Goal: Complete application form

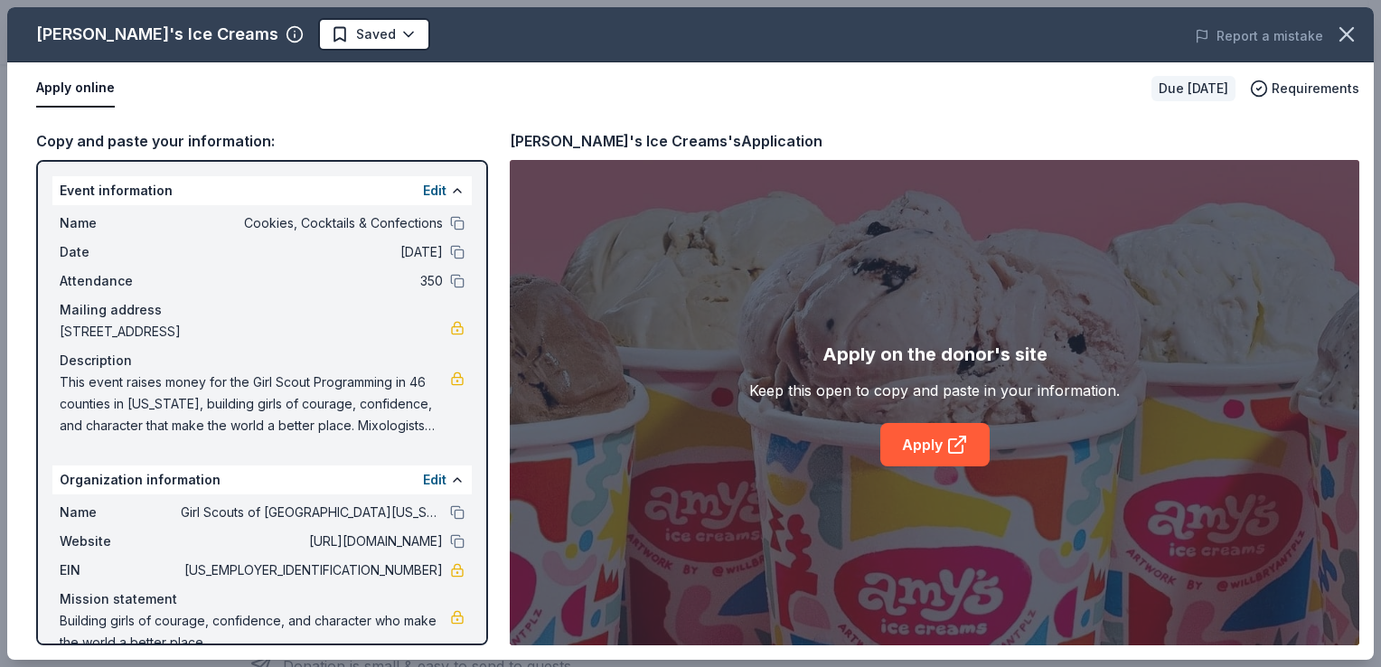
scroll to position [30, 0]
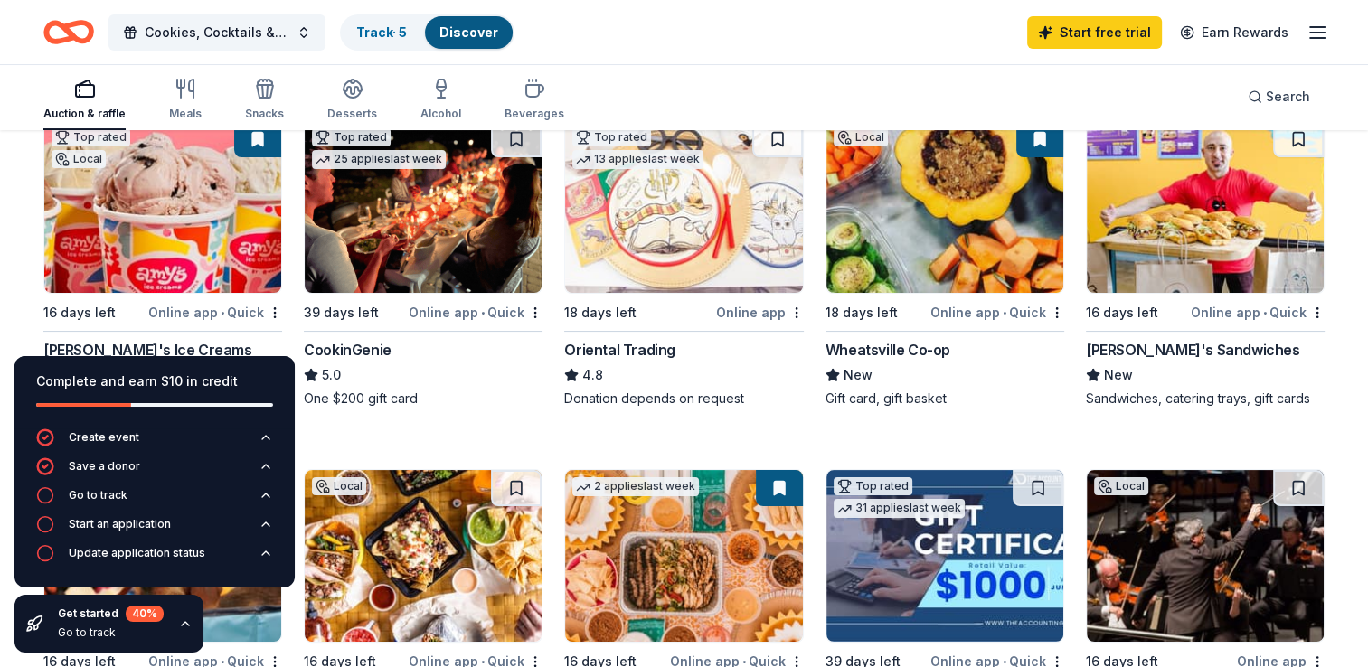
scroll to position [181, 0]
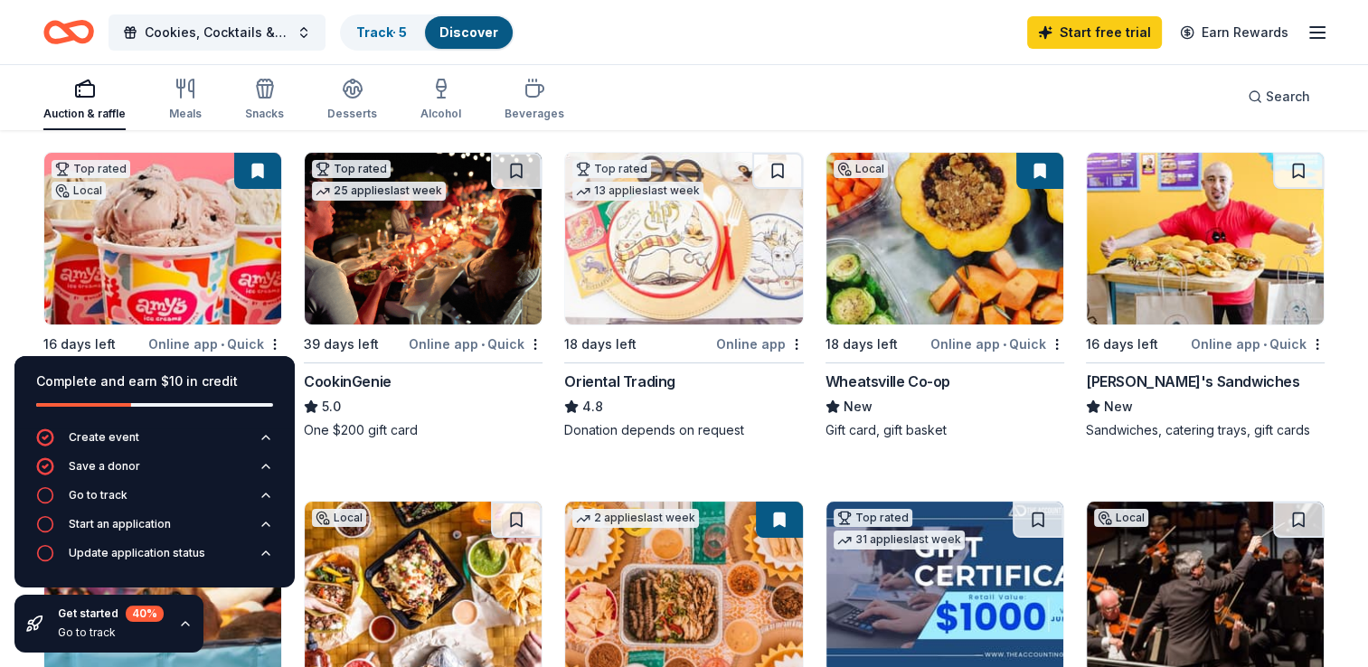
click at [398, 244] on img at bounding box center [423, 239] width 237 height 172
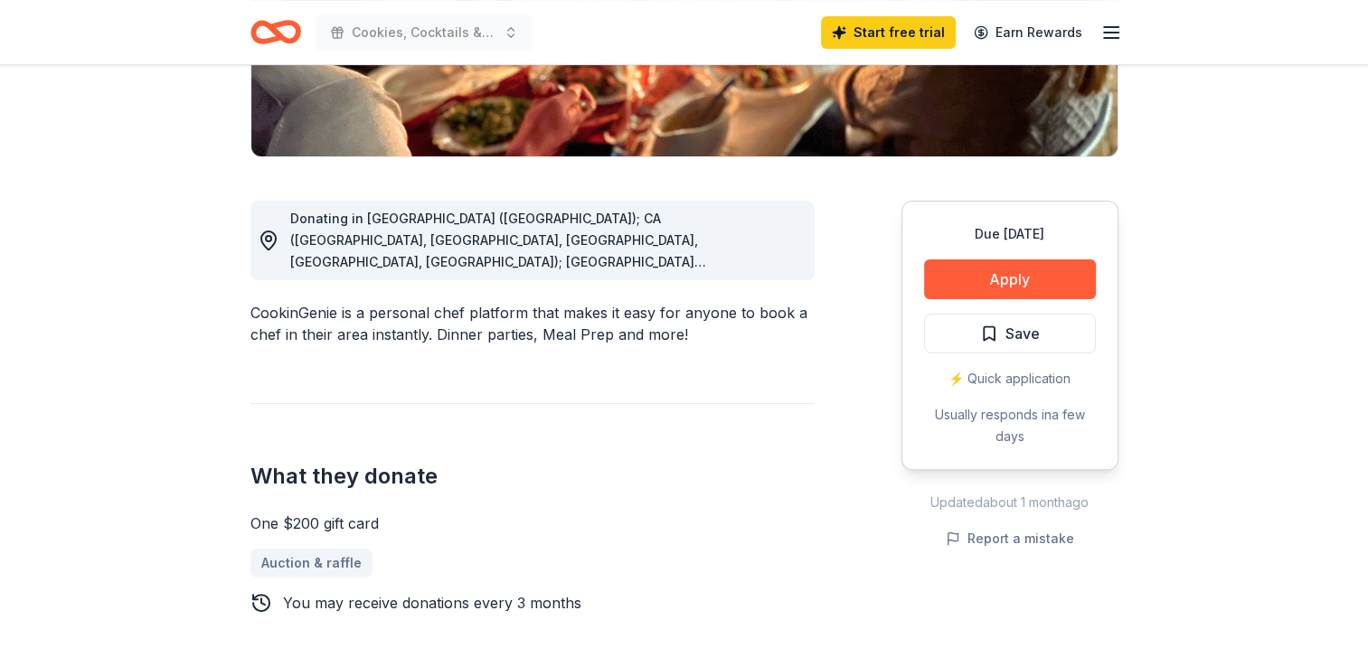
scroll to position [362, 0]
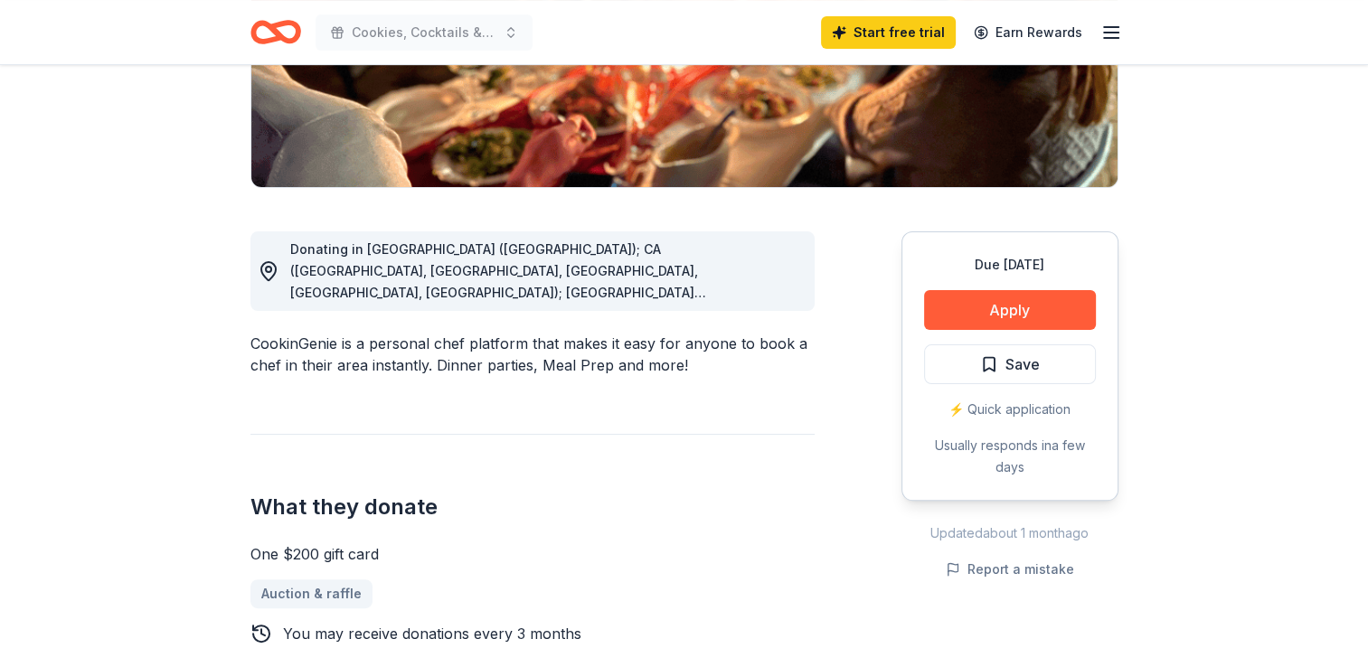
click at [751, 289] on span "Donating in [GEOGRAPHIC_DATA] ([GEOGRAPHIC_DATA]); CA ([GEOGRAPHIC_DATA], [GEOG…" at bounding box center [529, 465] width 479 height 449
click at [271, 268] on circle at bounding box center [268, 269] width 5 height 5
click at [1004, 306] on button "Apply" at bounding box center [1010, 310] width 172 height 40
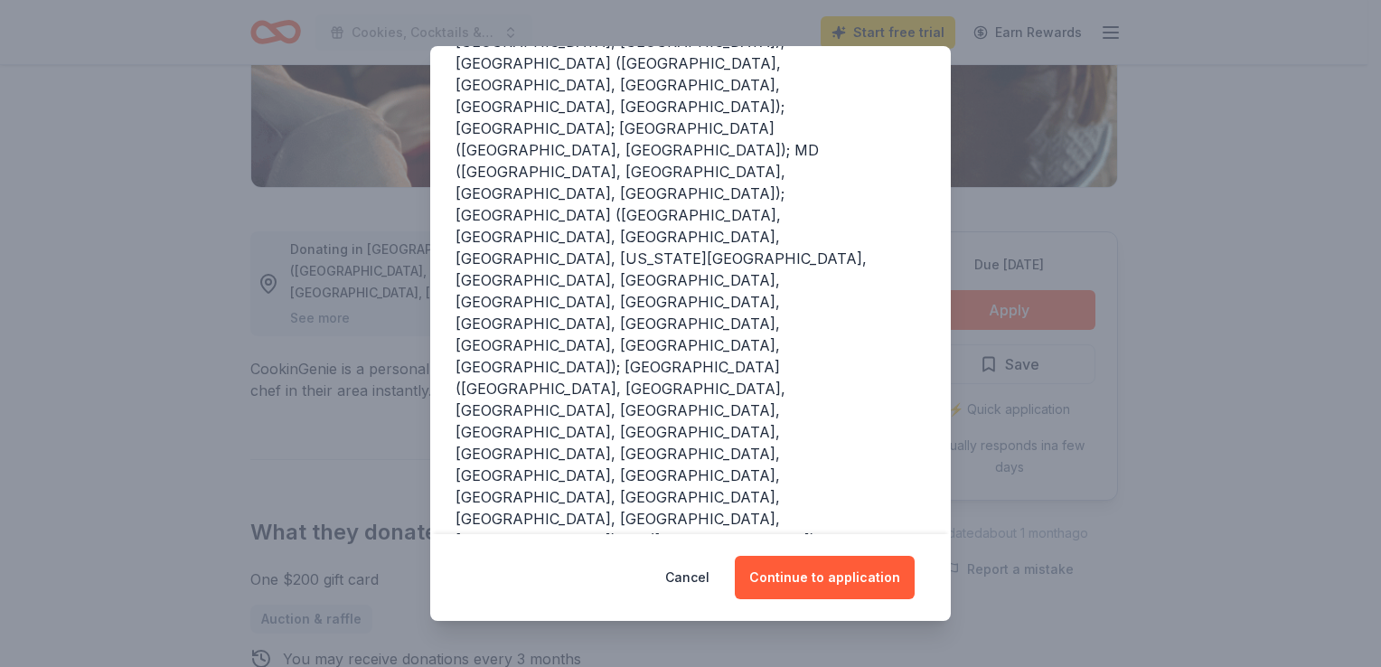
scroll to position [342, 0]
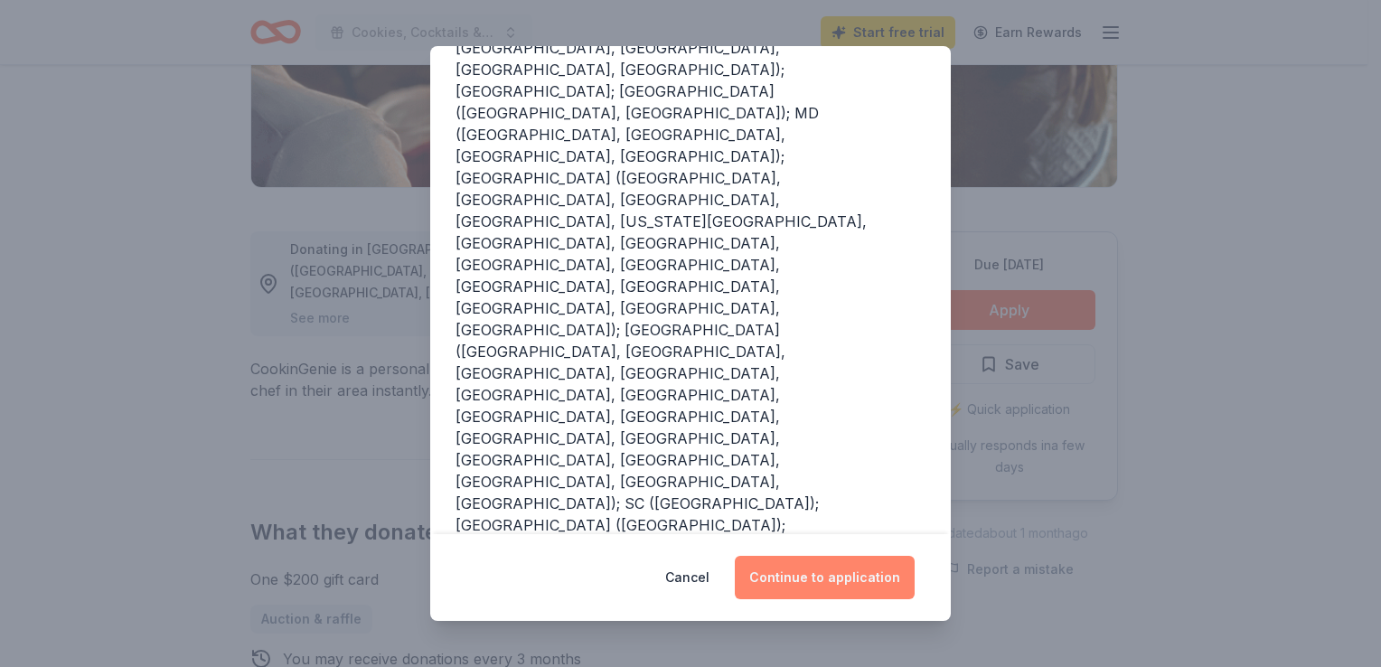
click at [816, 579] on button "Continue to application" at bounding box center [825, 577] width 180 height 43
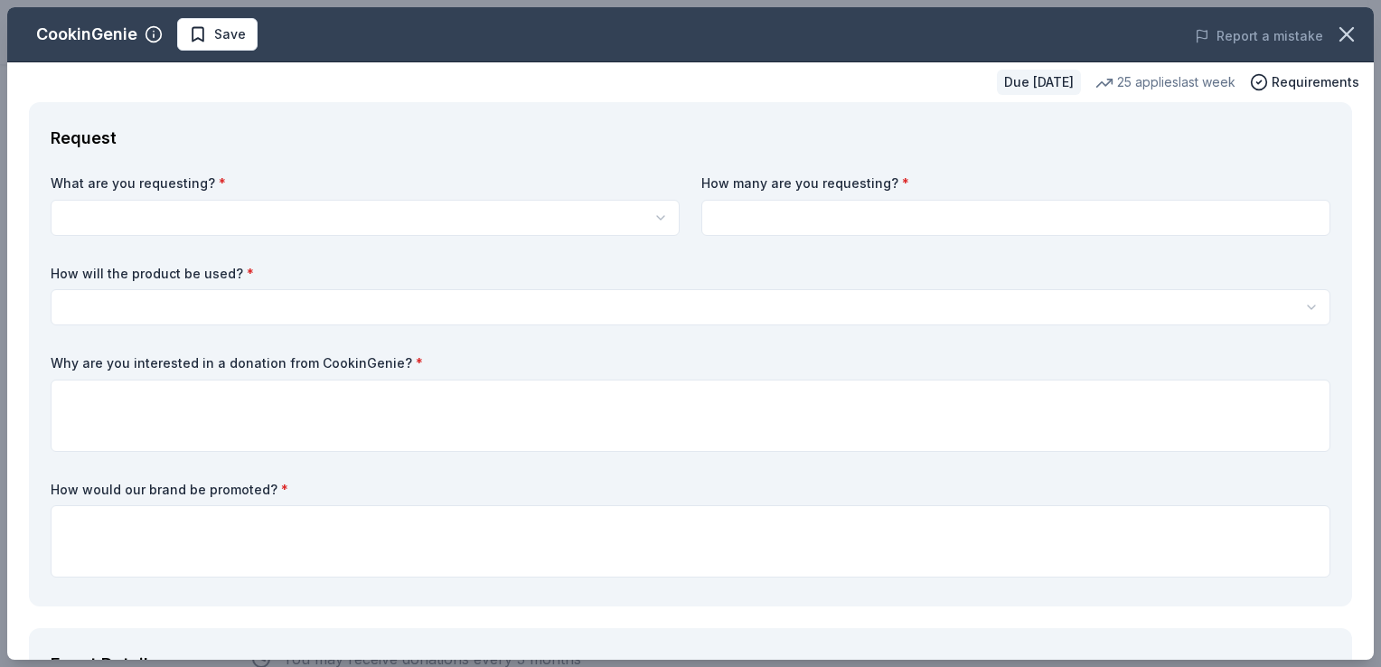
scroll to position [0, 0]
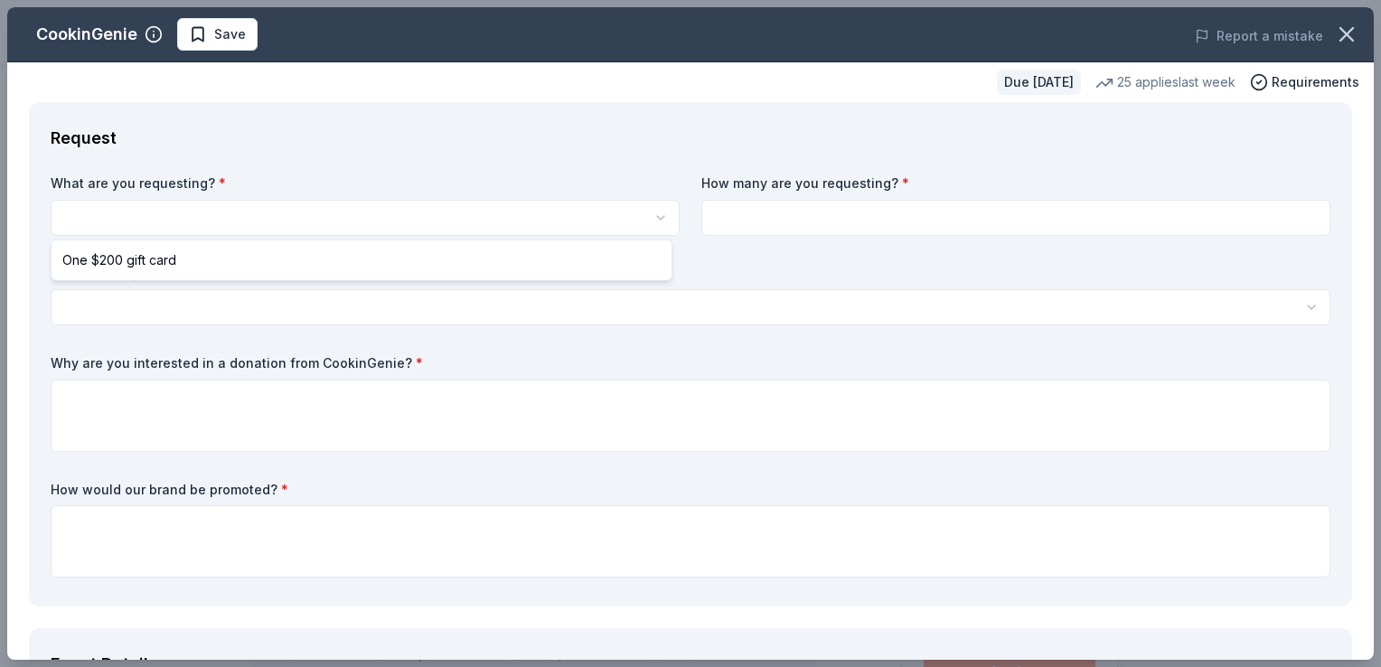
click at [94, 213] on html "Cookies, Cocktails & Confections Save Apply Due [DATE] Share CookinGenie 5.0 • …" at bounding box center [690, 333] width 1381 height 667
select select "One $200 gift card"
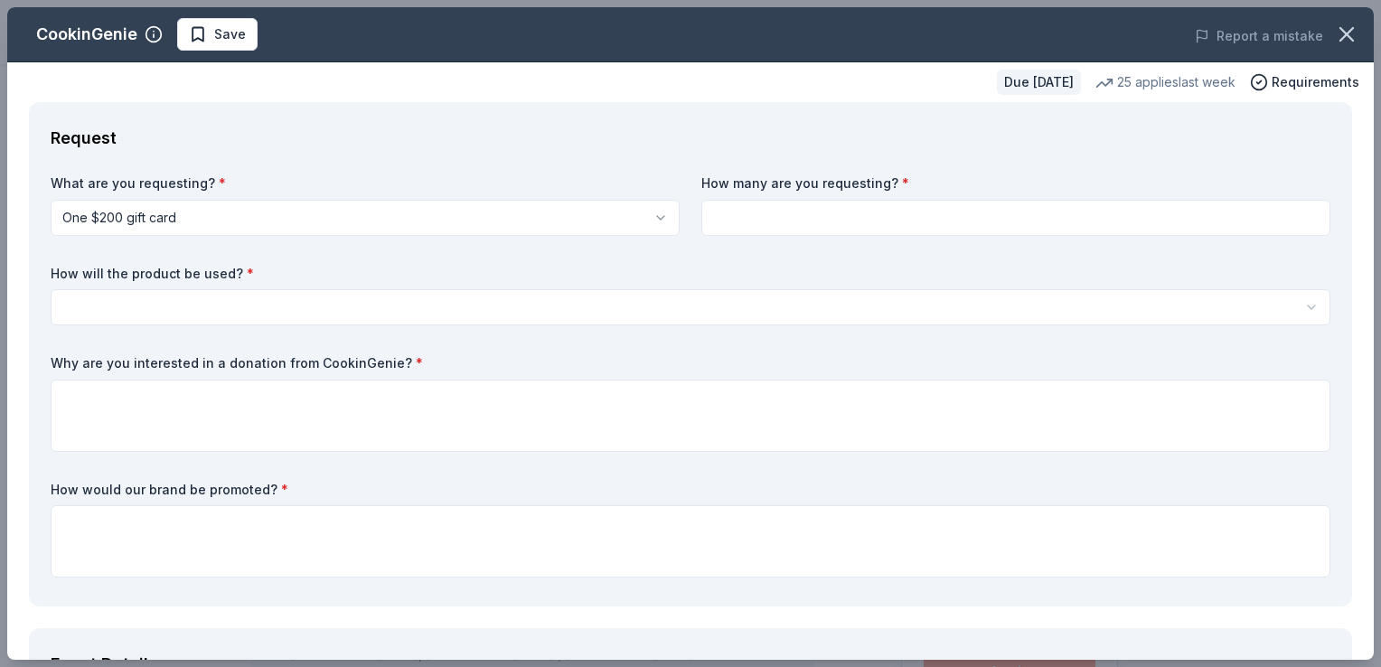
click at [717, 216] on input at bounding box center [1015, 218] width 629 height 36
type input "1"
click at [71, 309] on html "Cookies, Cocktails & Confections Save Apply Due [DATE] Share CookinGenie 5.0 • …" at bounding box center [690, 333] width 1381 height 667
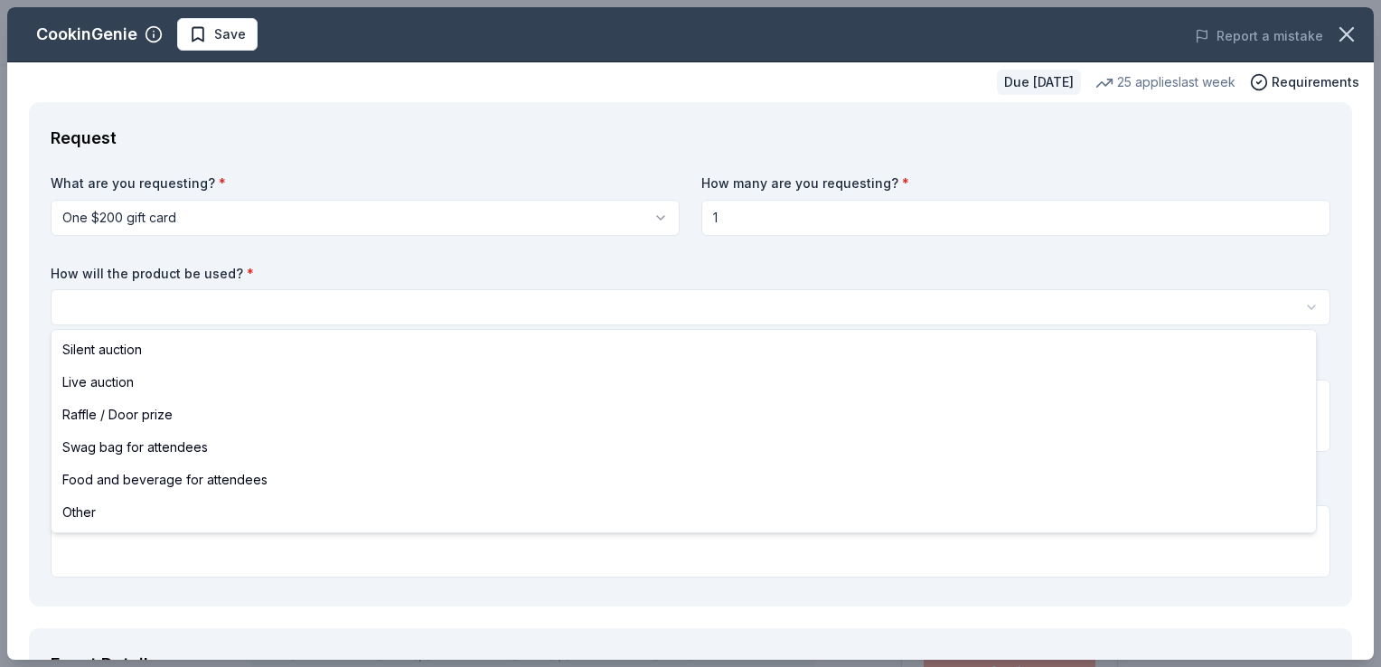
select select "silentAuction"
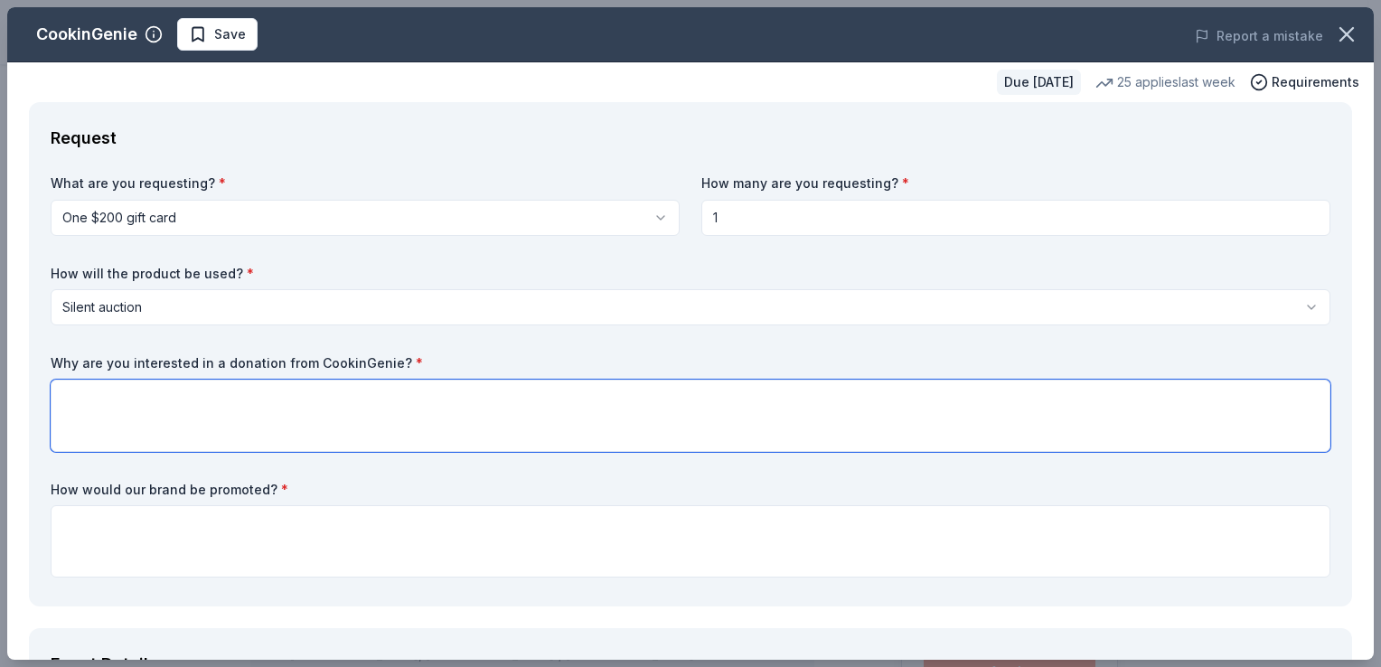
click at [85, 388] on textarea at bounding box center [691, 416] width 1280 height 72
type textarea "It sounds like a wonderful experience that anyone would enjoy."
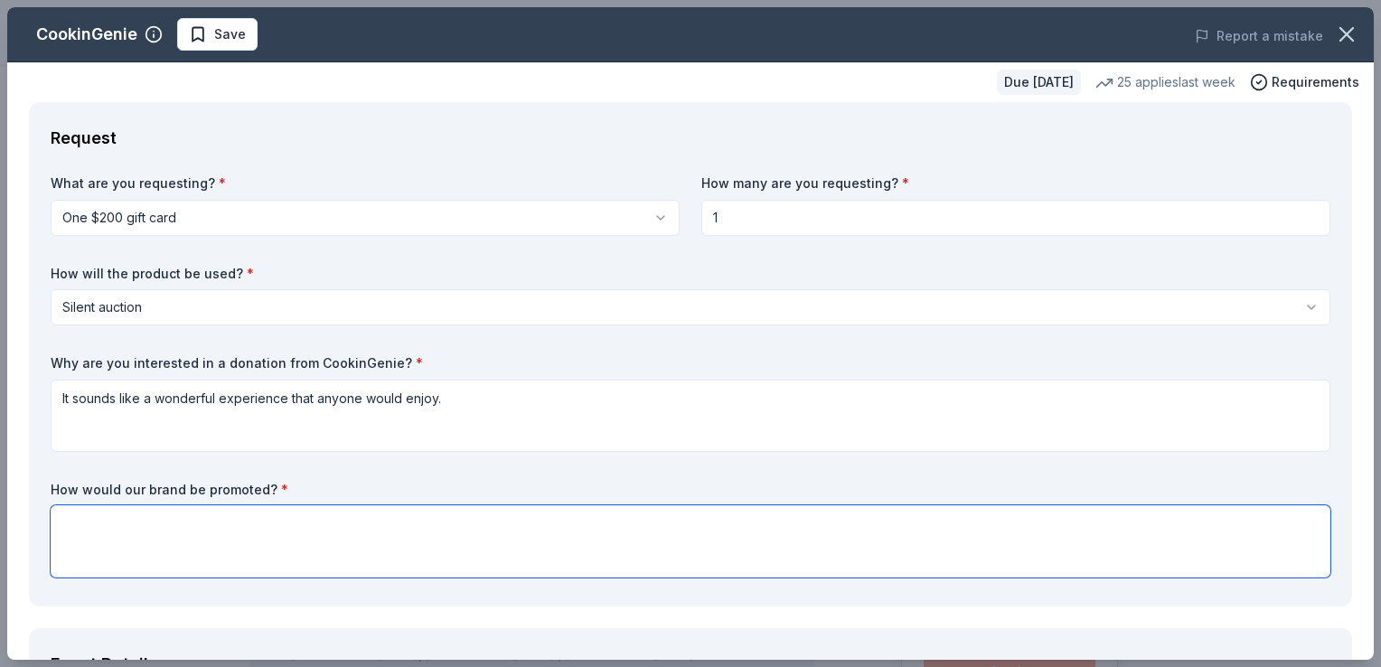
click at [72, 520] on textarea at bounding box center [691, 541] width 1280 height 72
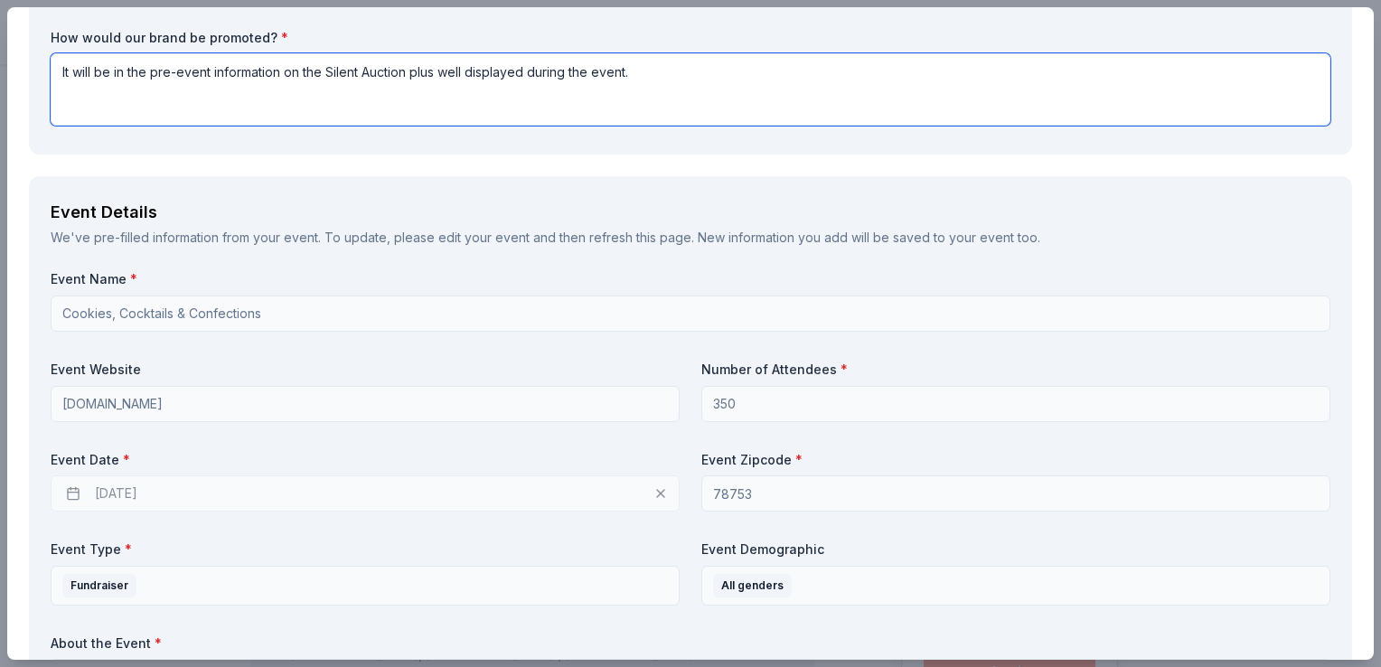
scroll to position [542, 0]
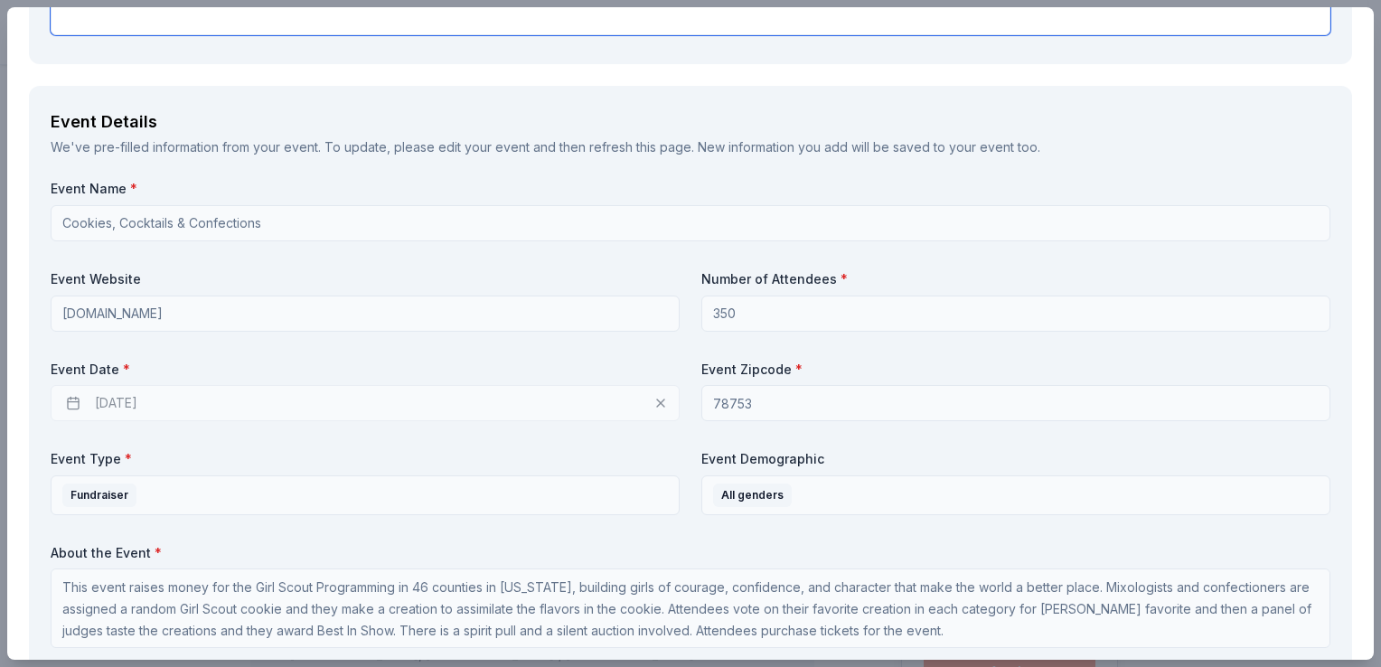
type textarea "It will be in the pre-event information on the Silent Auction plus well display…"
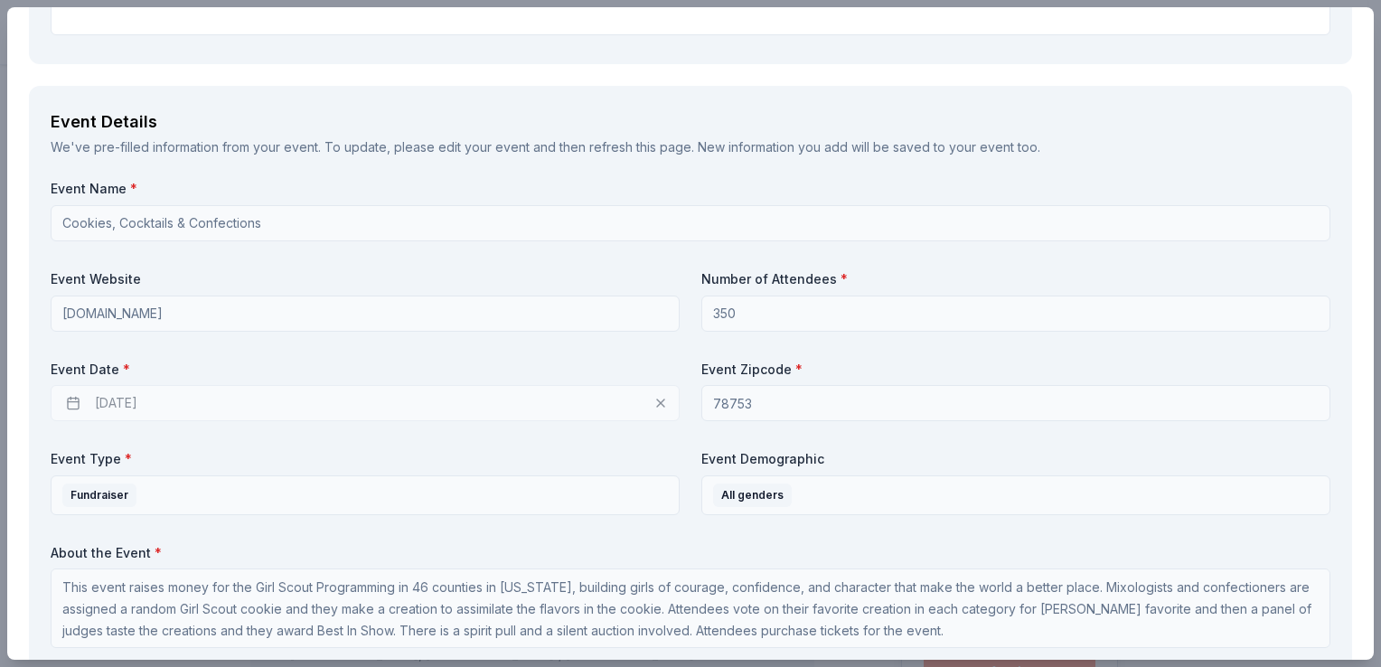
click at [130, 400] on div "[DATE]" at bounding box center [365, 403] width 629 height 36
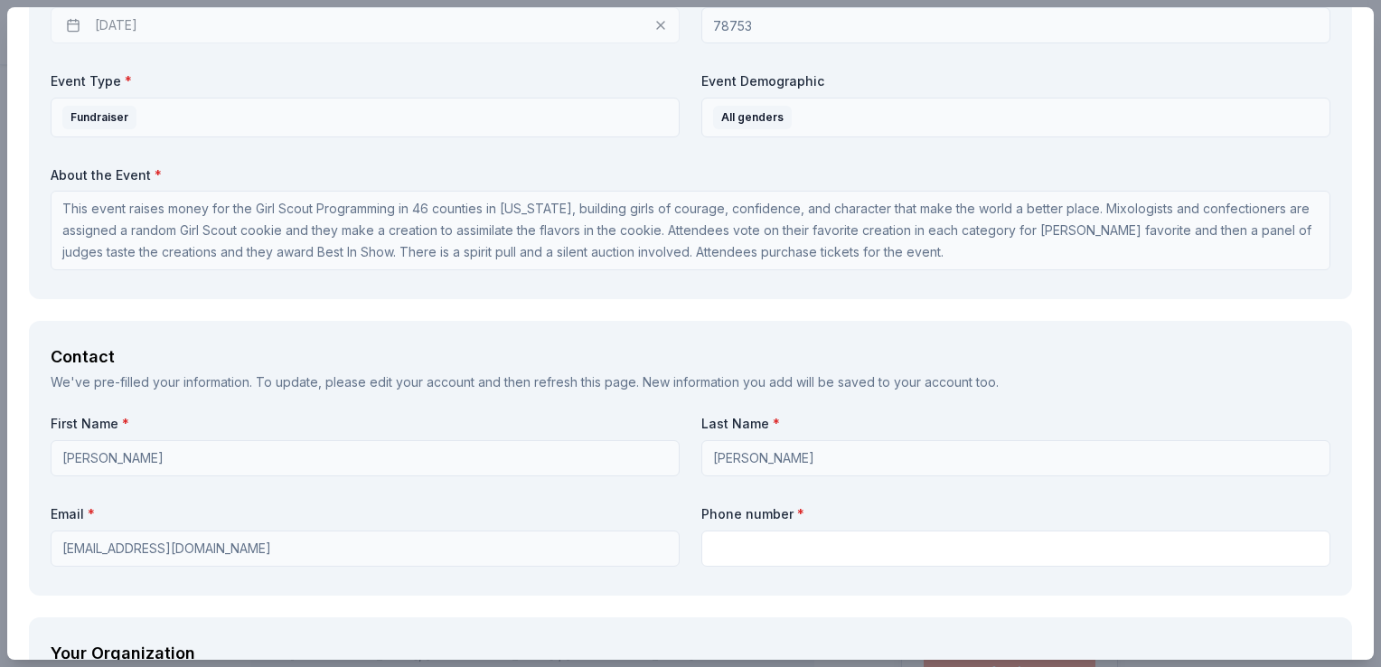
scroll to position [994, 0]
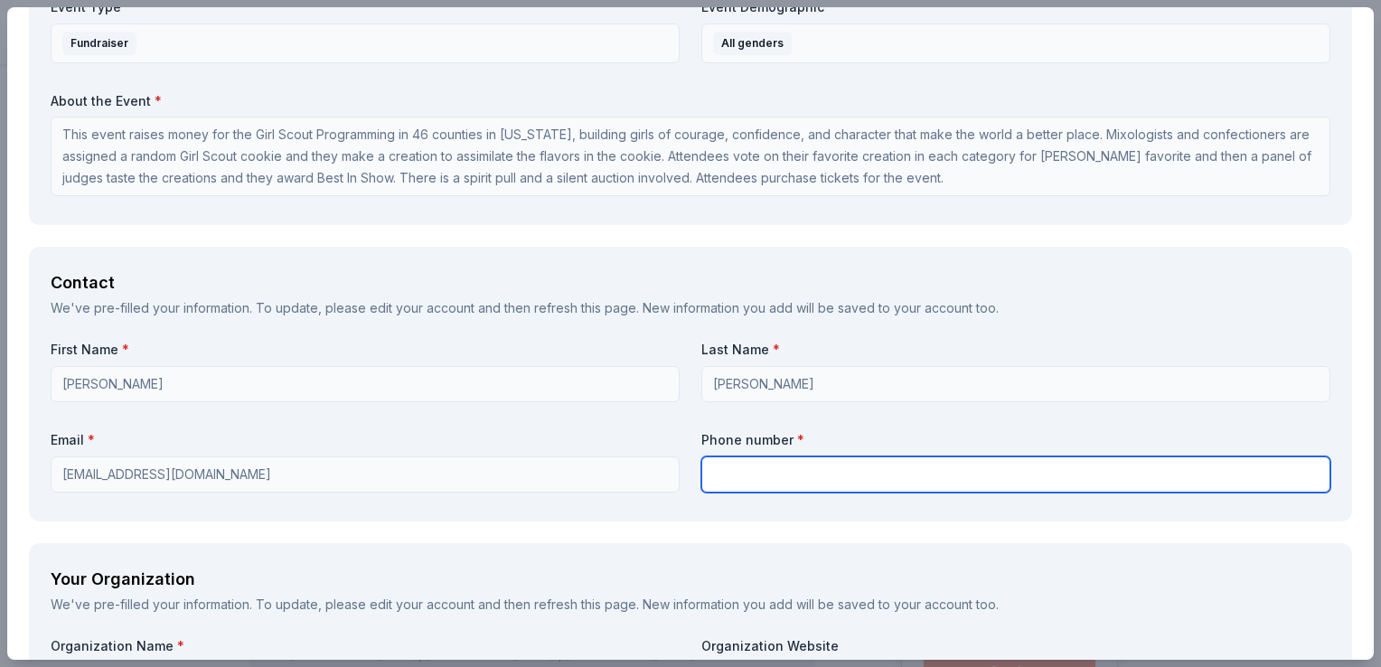
click at [743, 475] on input "text" at bounding box center [1015, 475] width 629 height 36
type input "5124902380"
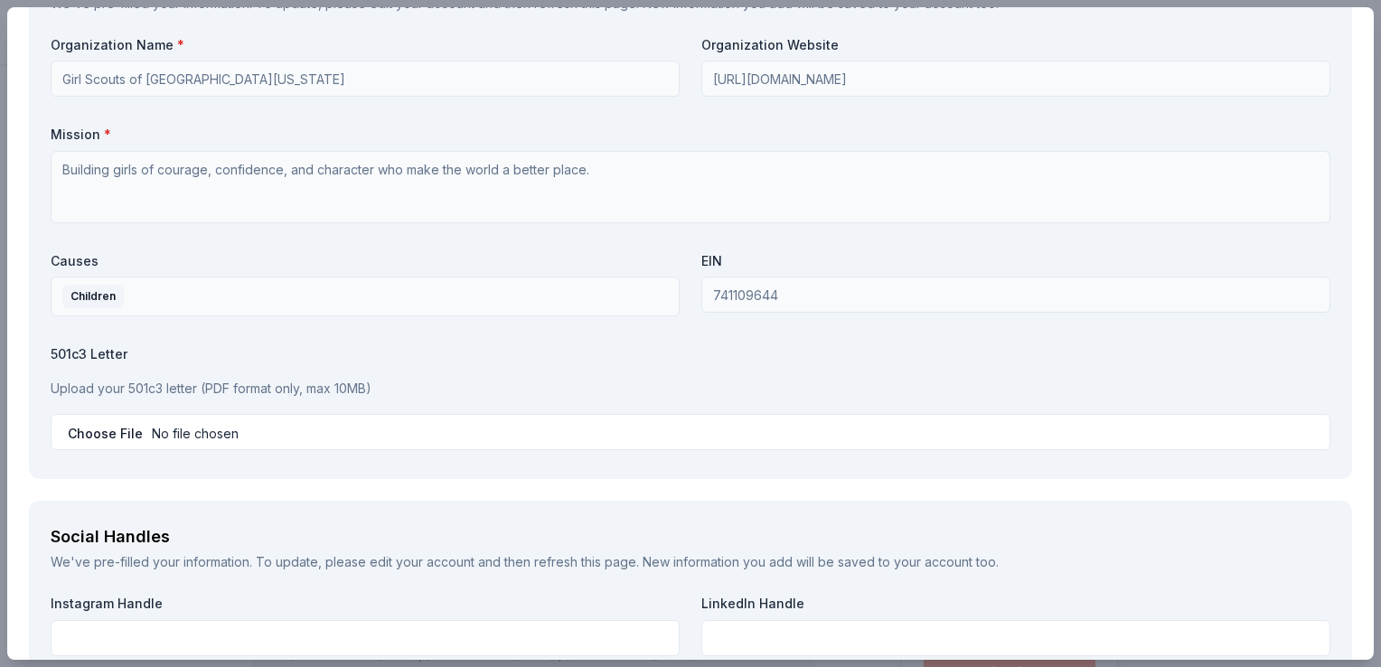
scroll to position [1627, 0]
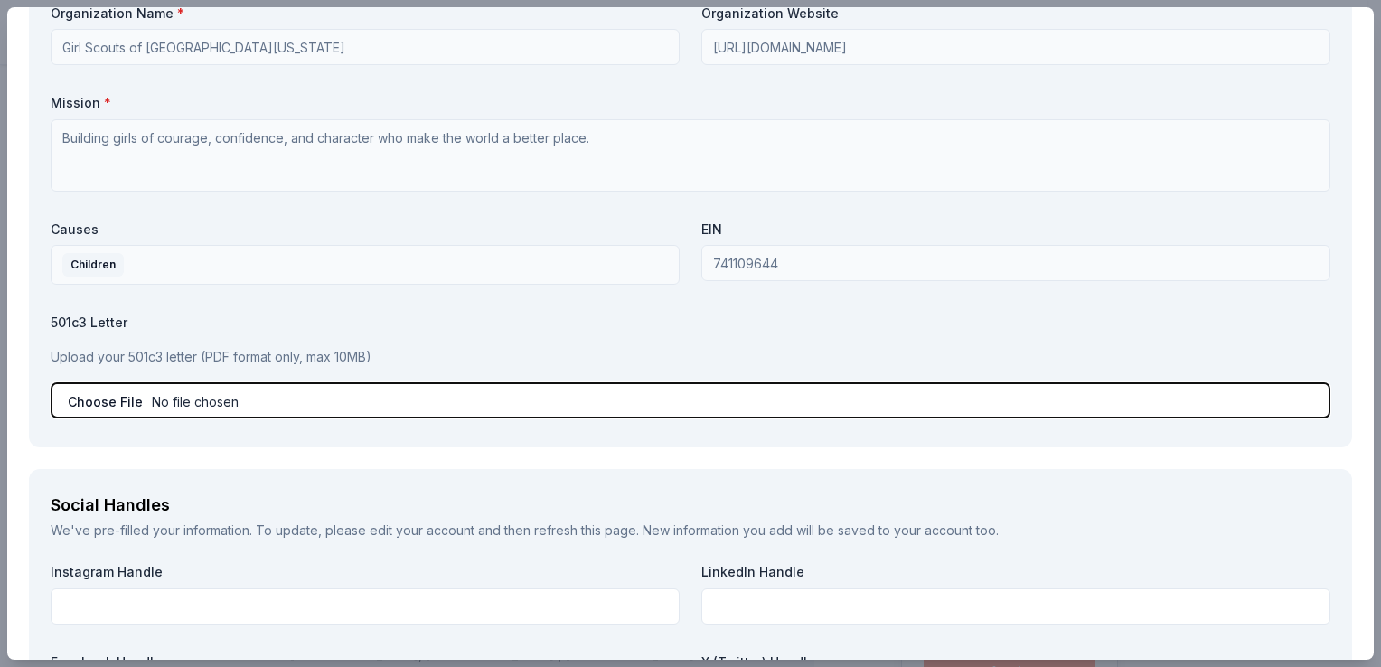
click at [120, 400] on input "file" at bounding box center [691, 400] width 1280 height 36
type input "C:\fakepath\501(c)3 Determination Letter GSCTX.pdf"
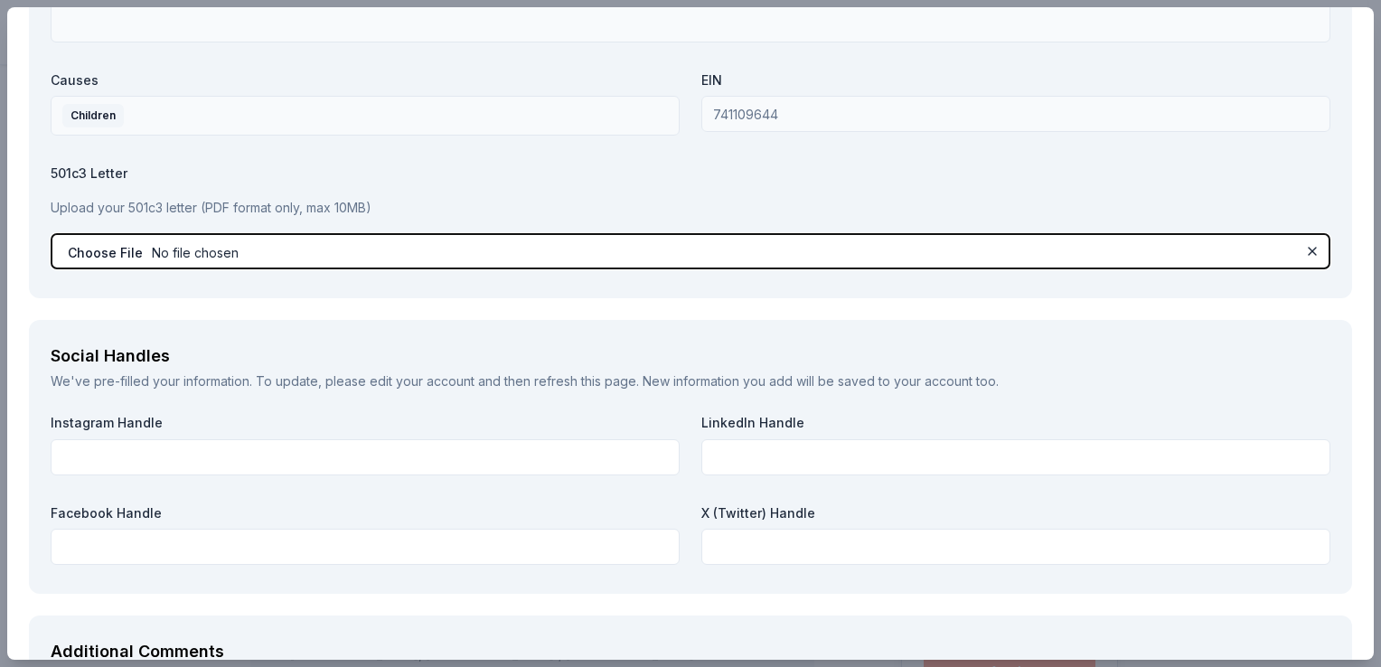
scroll to position [1808, 0]
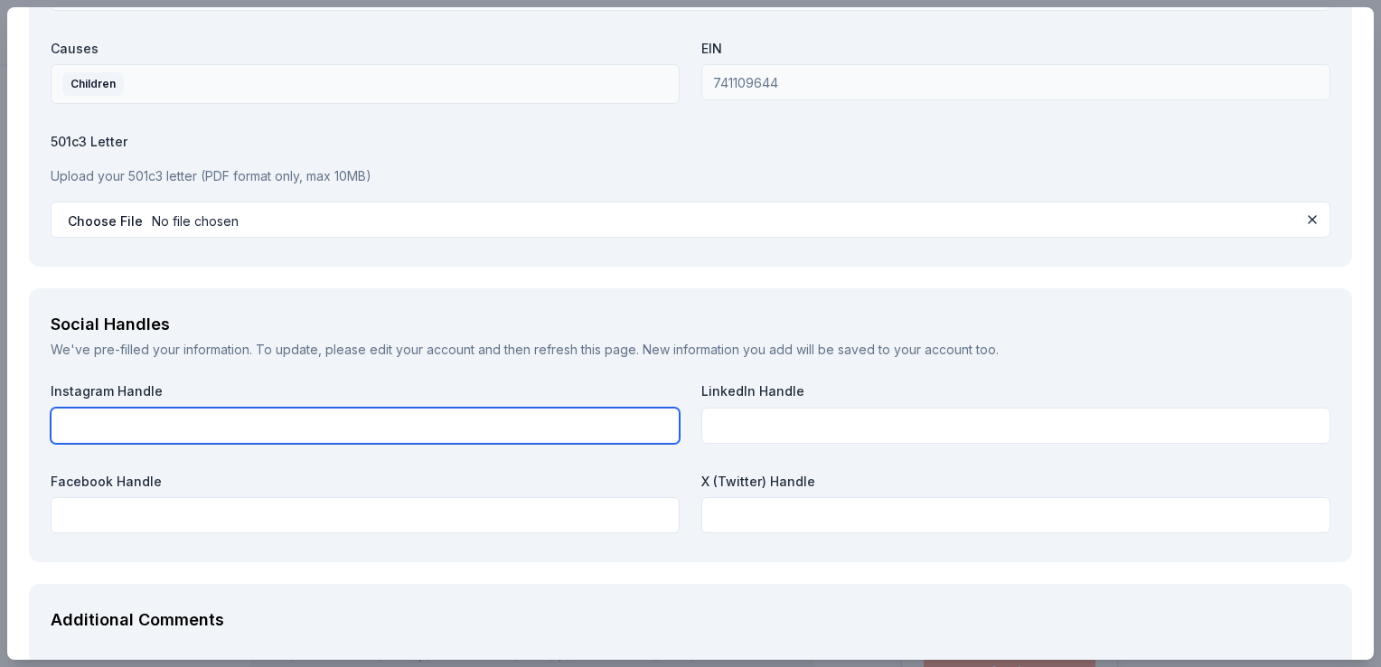
click at [116, 428] on input "text" at bounding box center [365, 426] width 629 height 36
type input "Girl Scouts of [GEOGRAPHIC_DATA][US_STATE] @gsctx"
